Goal: Task Accomplishment & Management: Manage account settings

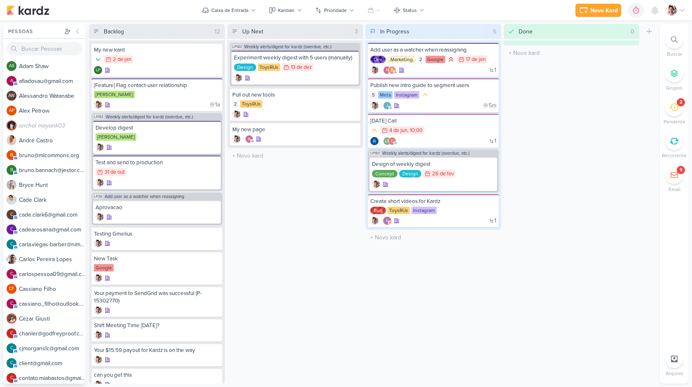
click at [679, 10] on icon at bounding box center [682, 10] width 7 height 7
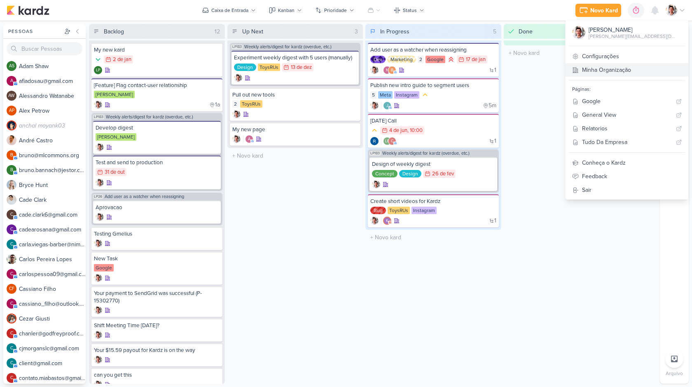
click at [635, 69] on link "Minha Organização" at bounding box center [627, 70] width 123 height 14
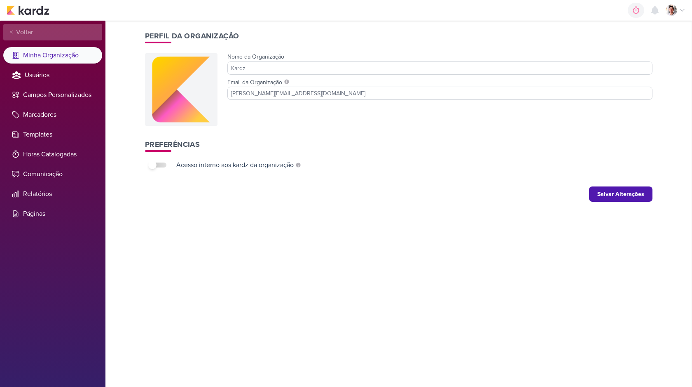
click at [23, 31] on span "Voltar" at bounding box center [23, 32] width 20 height 10
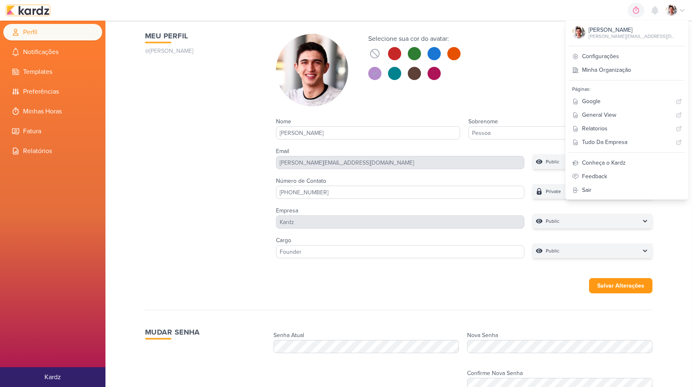
click at [27, 12] on img at bounding box center [28, 10] width 43 height 10
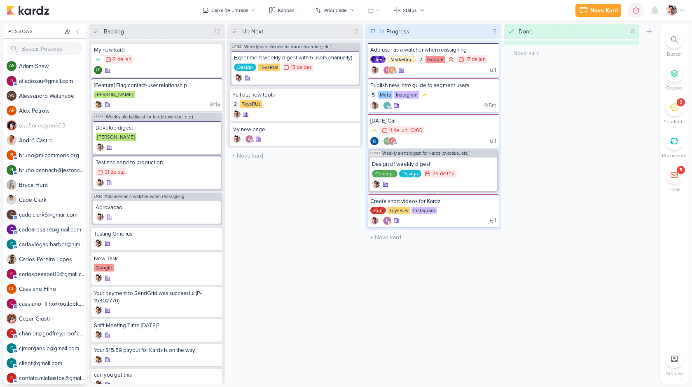
click at [673, 10] on img at bounding box center [672, 11] width 12 height 12
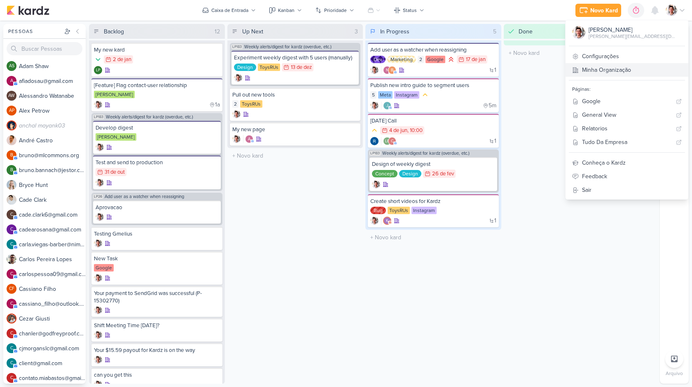
click at [631, 73] on link "Minha Organização" at bounding box center [627, 70] width 123 height 14
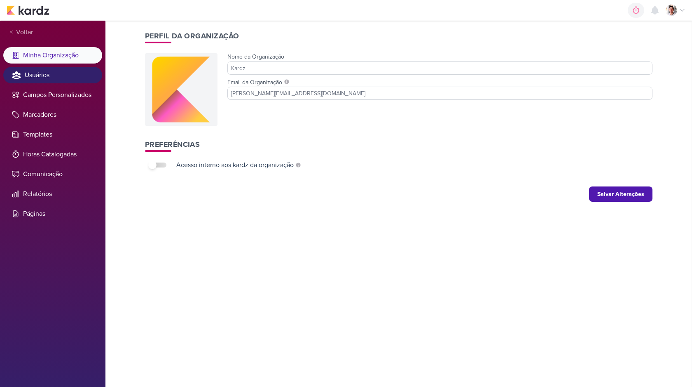
click at [51, 70] on li "Usuários" at bounding box center [52, 75] width 99 height 16
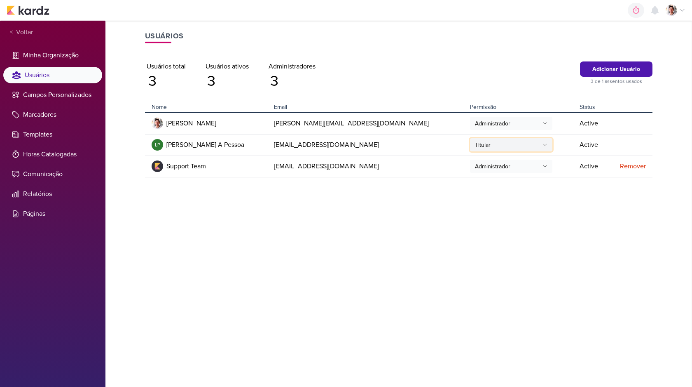
click at [470, 148] on button "Titular" at bounding box center [511, 144] width 82 height 13
click at [476, 165] on button "Titular" at bounding box center [512, 163] width 82 height 14
click at [470, 143] on button "Titular" at bounding box center [511, 144] width 82 height 13
click at [471, 162] on button "Titular" at bounding box center [512, 163] width 82 height 14
click at [275, 166] on td "[EMAIL_ADDRESS][DOMAIN_NAME]" at bounding box center [369, 165] width 196 height 21
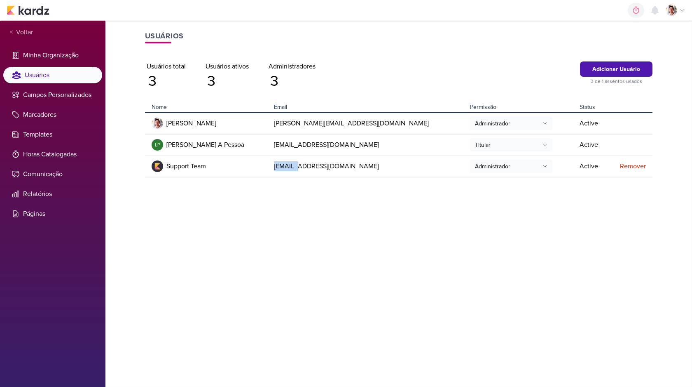
click at [275, 166] on td "[EMAIL_ADDRESS][DOMAIN_NAME]" at bounding box center [369, 165] width 196 height 21
copy tr "[EMAIL_ADDRESS][DOMAIN_NAME]"
click at [638, 168] on div "Remover" at bounding box center [630, 166] width 33 height 10
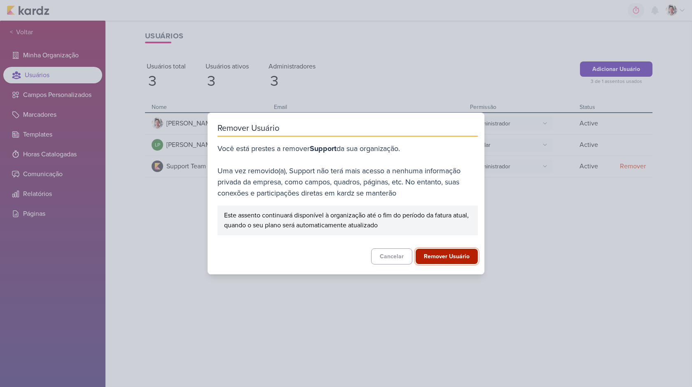
click at [443, 256] on button "Remover Usuário" at bounding box center [447, 256] width 62 height 15
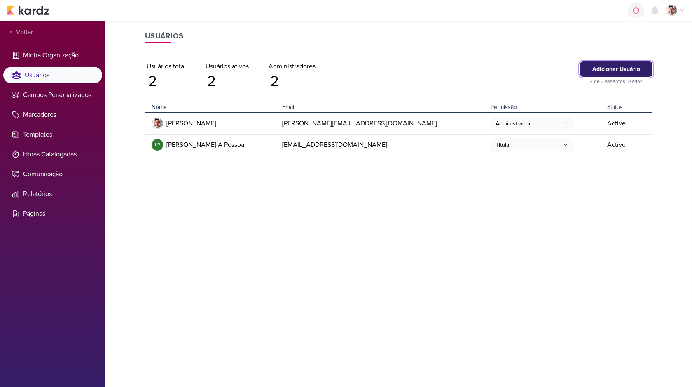
click at [630, 67] on button "Adicionar Usuário" at bounding box center [616, 68] width 73 height 15
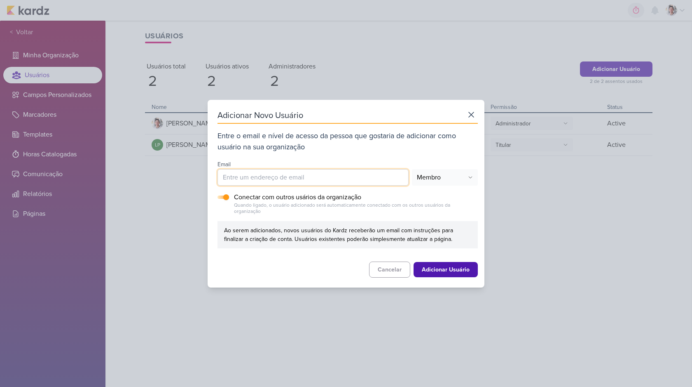
paste input "[EMAIL_ADDRESS][DOMAIN_NAME]"
type input "[EMAIL_ADDRESS][DOMAIN_NAME]"
click at [438, 182] on button "Membro" at bounding box center [445, 177] width 66 height 16
click at [437, 211] on button "Membro" at bounding box center [445, 209] width 65 height 14
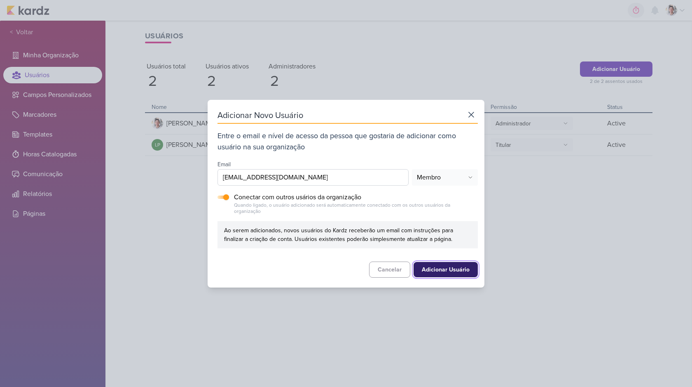
click at [447, 267] on button "Adicionar Usuário" at bounding box center [446, 269] width 64 height 15
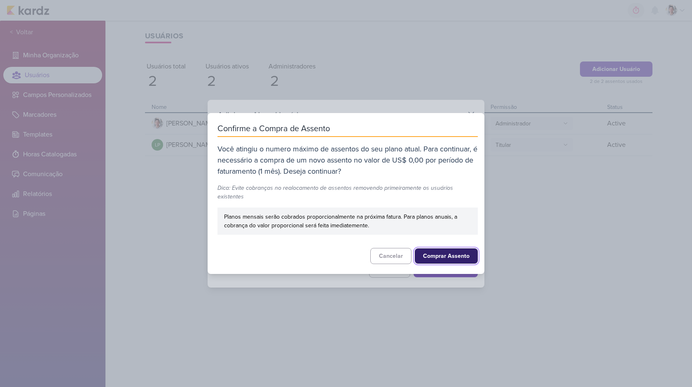
click at [441, 258] on button "Comprar Assento" at bounding box center [446, 255] width 63 height 15
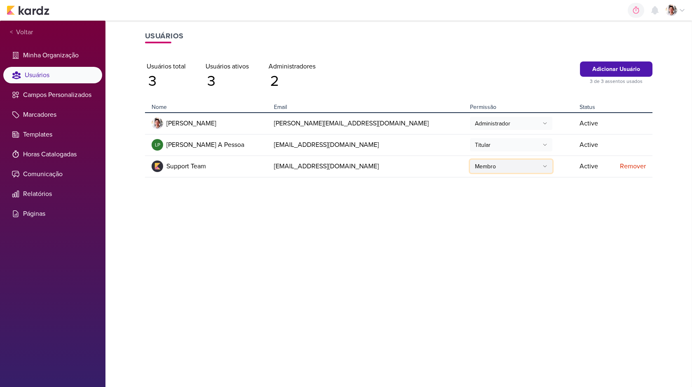
click at [470, 170] on button "Membro" at bounding box center [511, 166] width 82 height 13
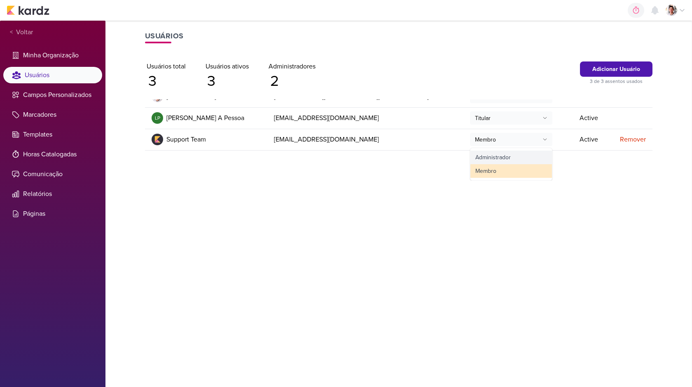
click at [471, 155] on button "Administrador" at bounding box center [512, 157] width 82 height 14
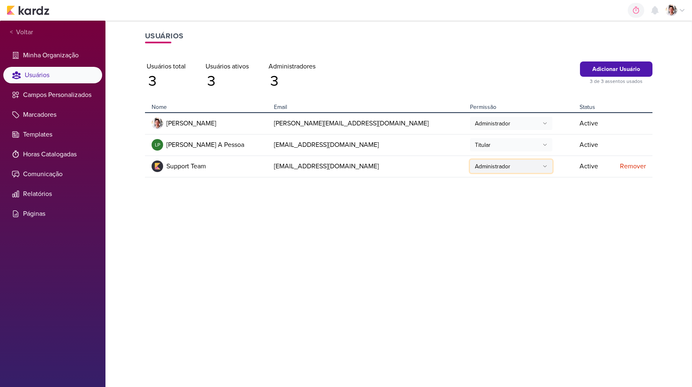
click at [475, 166] on div "Administrador" at bounding box center [492, 166] width 35 height 9
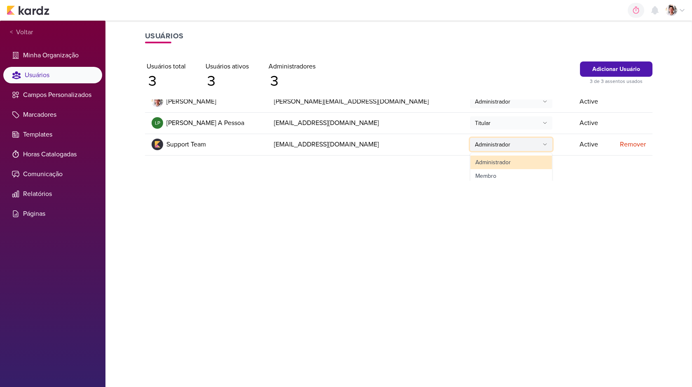
scroll to position [27, 0]
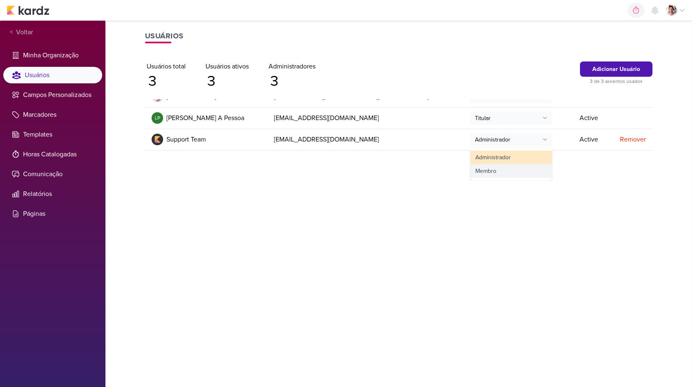
click at [476, 172] on div "Membro" at bounding box center [486, 171] width 21 height 9
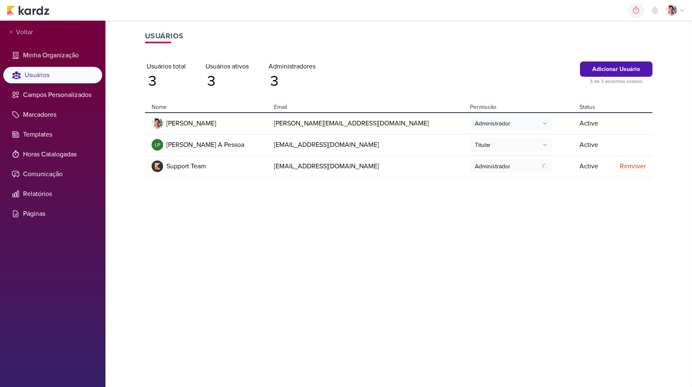
scroll to position [0, 0]
click at [44, 50] on li "Minha Organização" at bounding box center [52, 55] width 99 height 16
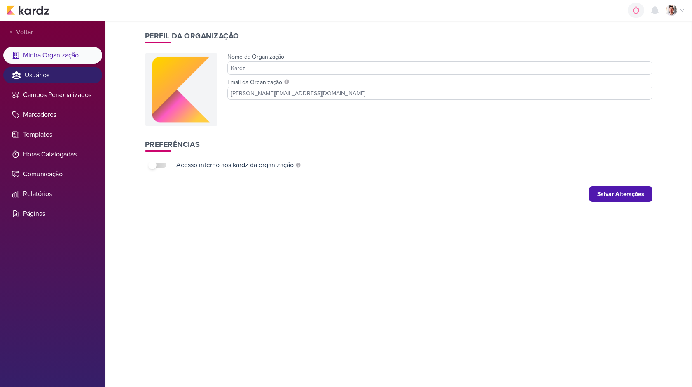
click at [45, 75] on li "Usuários" at bounding box center [52, 75] width 99 height 16
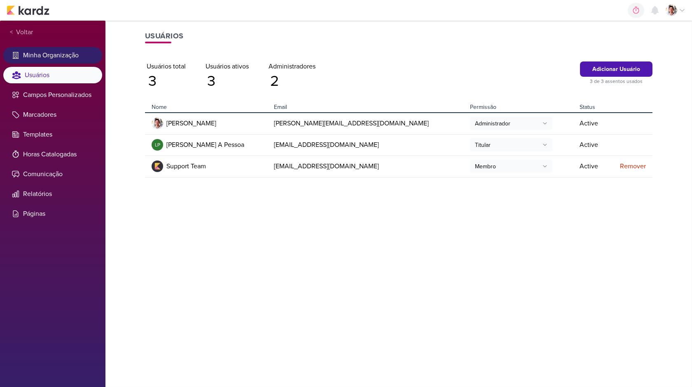
click at [53, 53] on li "Minha Organização" at bounding box center [52, 55] width 99 height 16
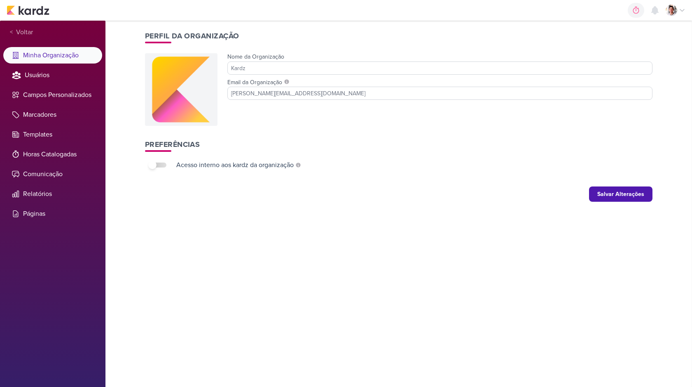
click at [161, 164] on label at bounding box center [158, 164] width 16 height 5
click at [157, 164] on input "checkbox" at bounding box center [152, 165] width 8 height 8
checkbox input "true"
click at [636, 193] on button "Salvar Alterações" at bounding box center [620, 193] width 63 height 15
